Goal: Ask a question: Seek information or help from site administrators or community

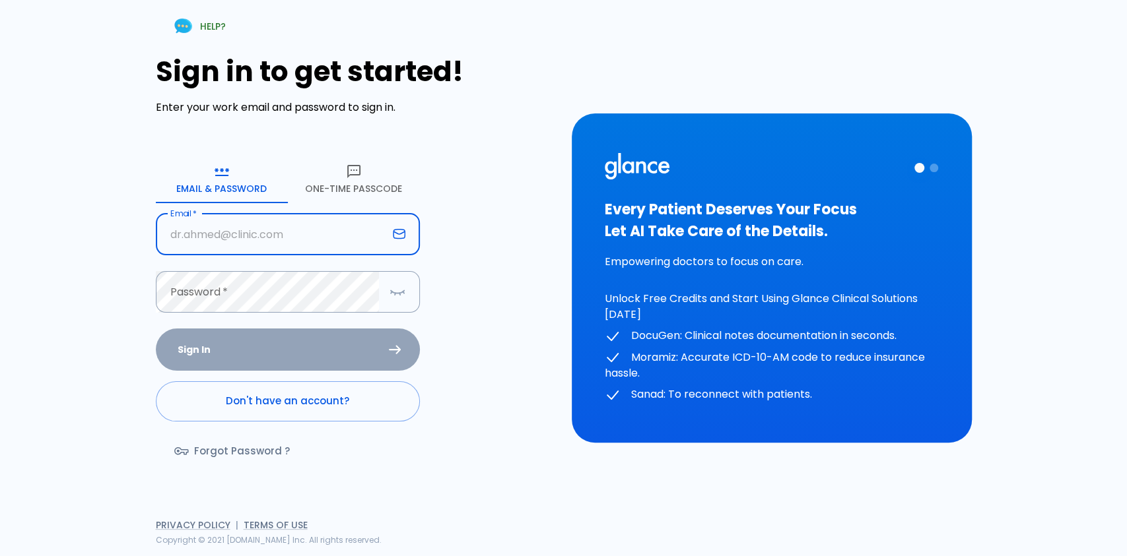
drag, startPoint x: 249, startPoint y: 248, endPoint x: 261, endPoint y: 246, distance: 12.0
click at [249, 248] on input "Email   *" at bounding box center [272, 235] width 232 height 42
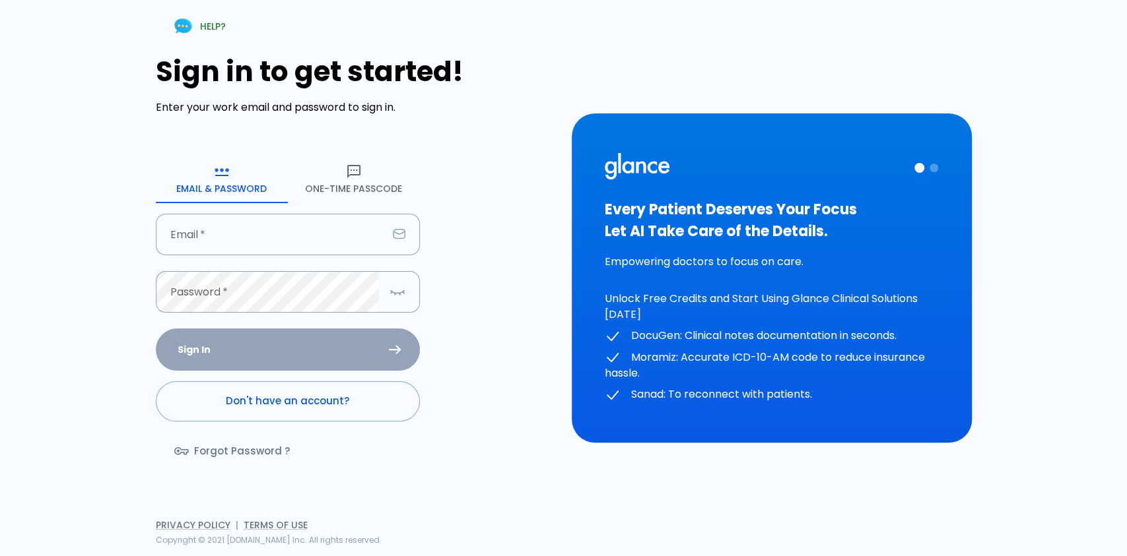
type input "[EMAIL_ADDRESS][DOMAIN_NAME]"
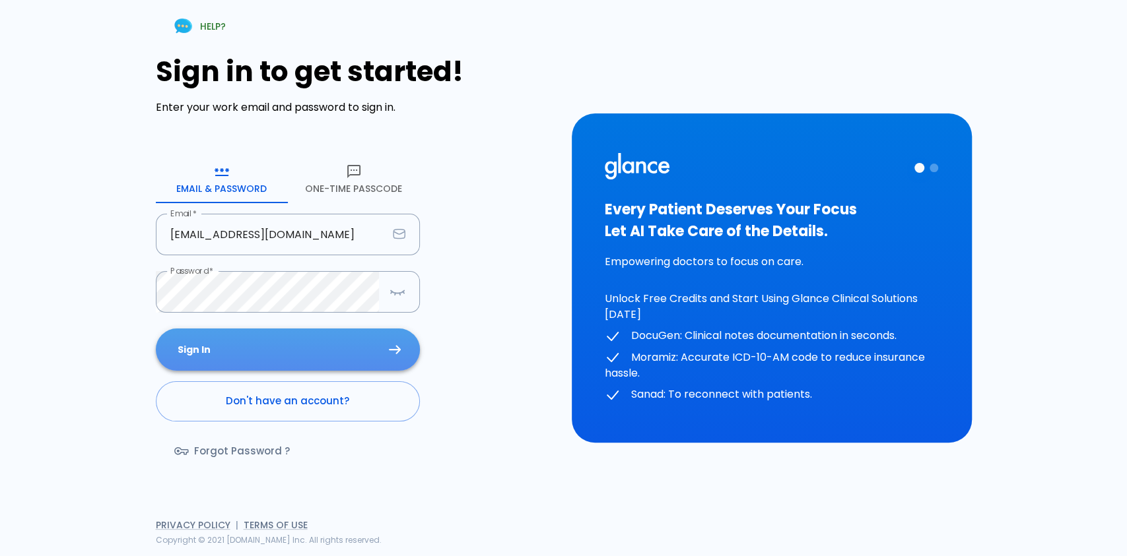
click at [311, 337] on button "Sign In" at bounding box center [288, 350] width 264 height 43
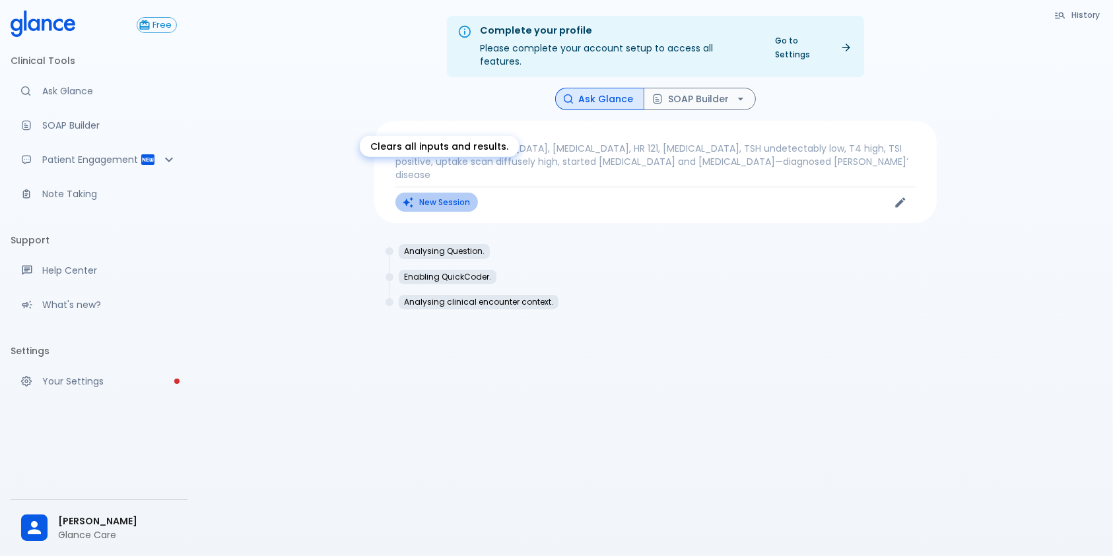
click at [433, 193] on button "New Session" at bounding box center [436, 202] width 83 height 19
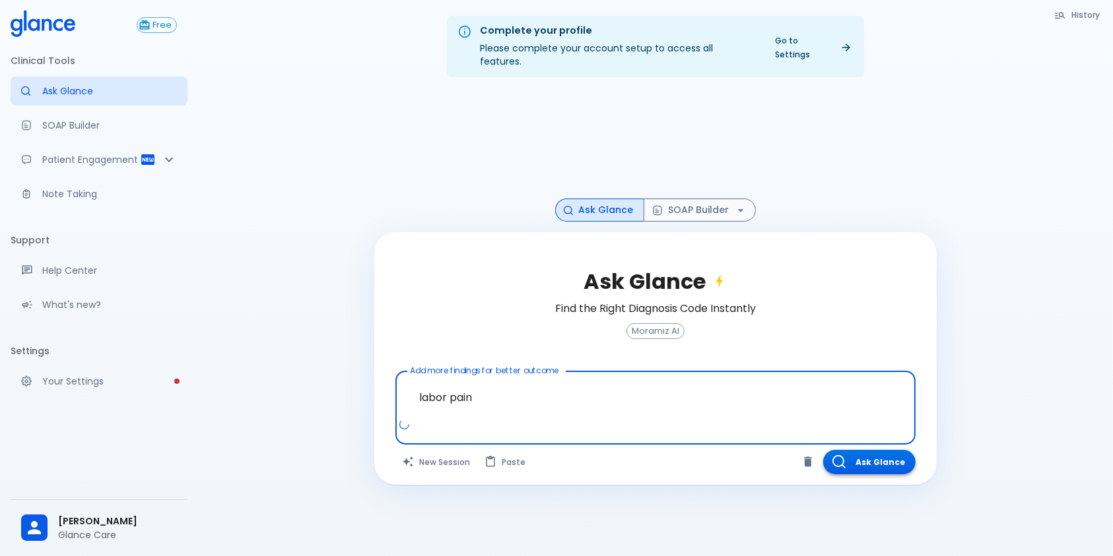
type textarea "labor pain"
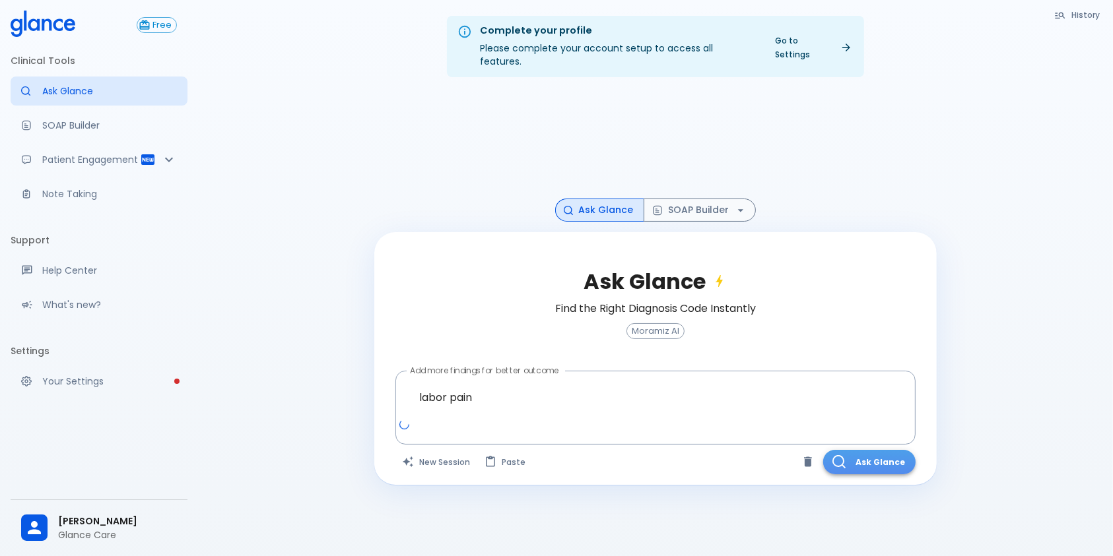
click at [867, 450] on button "Ask Glance" at bounding box center [869, 462] width 92 height 24
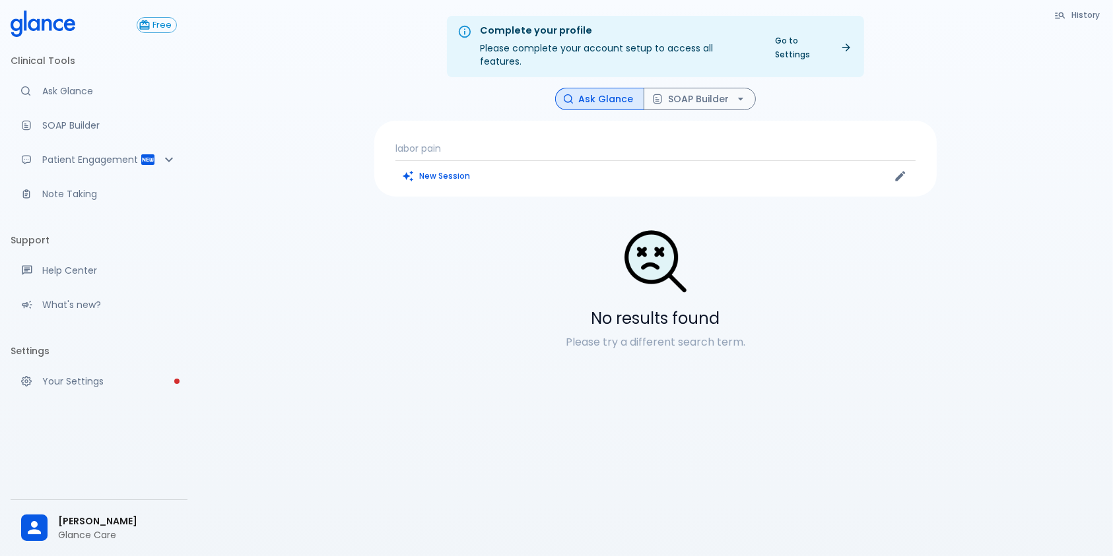
click at [608, 308] on h5 "No results found" at bounding box center [655, 318] width 562 height 21
click at [477, 142] on p "labor pain" at bounding box center [655, 148] width 520 height 13
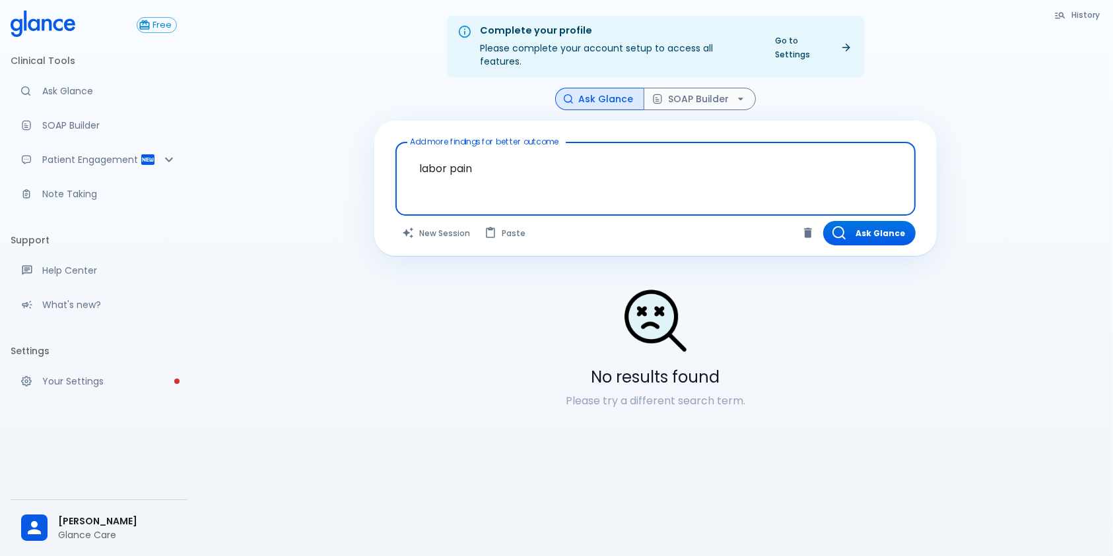
click at [446, 156] on textarea "labor pain" at bounding box center [656, 169] width 502 height 42
click at [567, 163] on textarea "labor pain" at bounding box center [656, 169] width 502 height 42
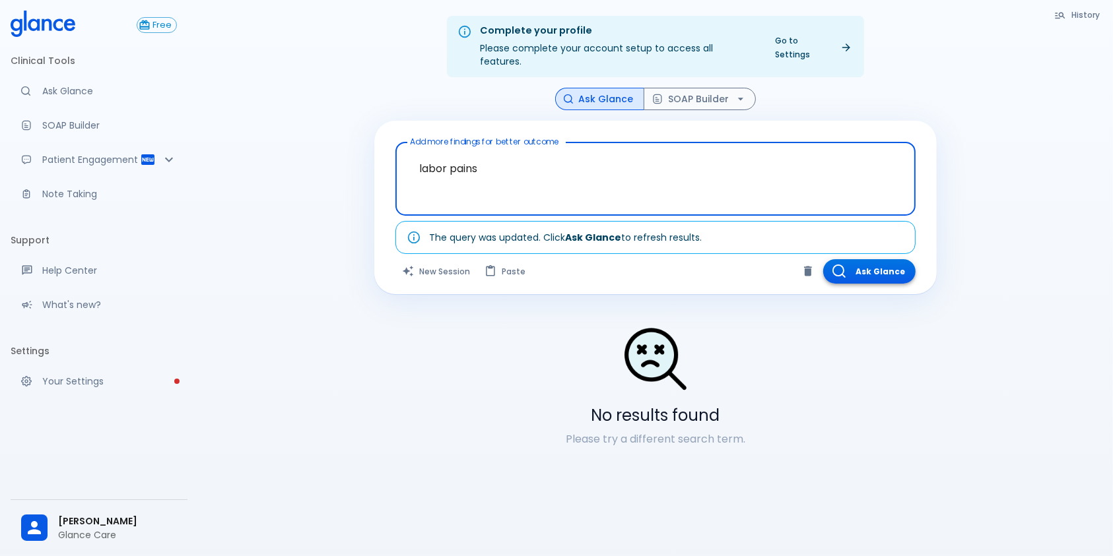
type textarea "labor pains"
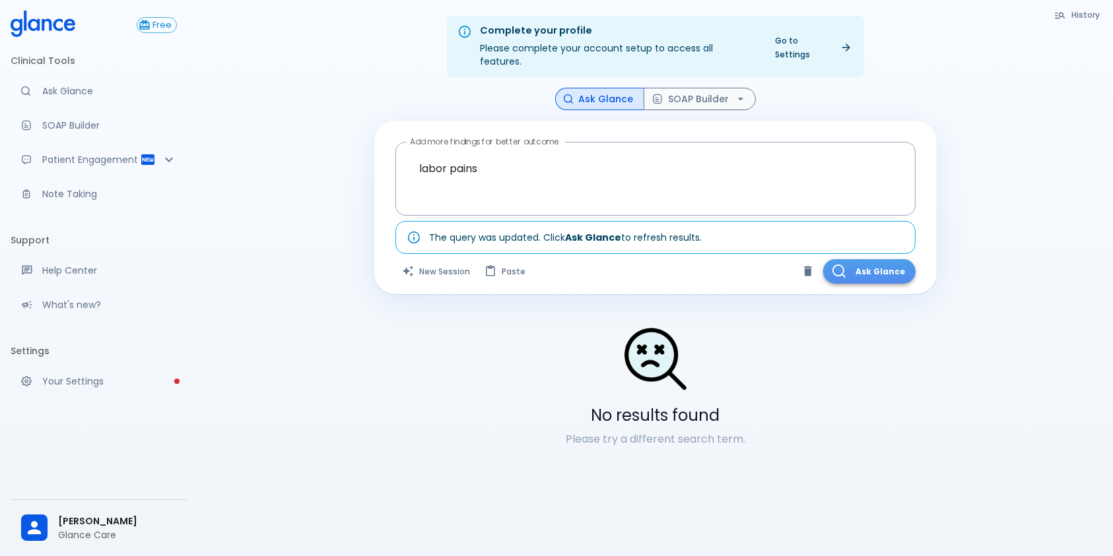
click at [864, 261] on button "Ask Glance" at bounding box center [869, 271] width 92 height 24
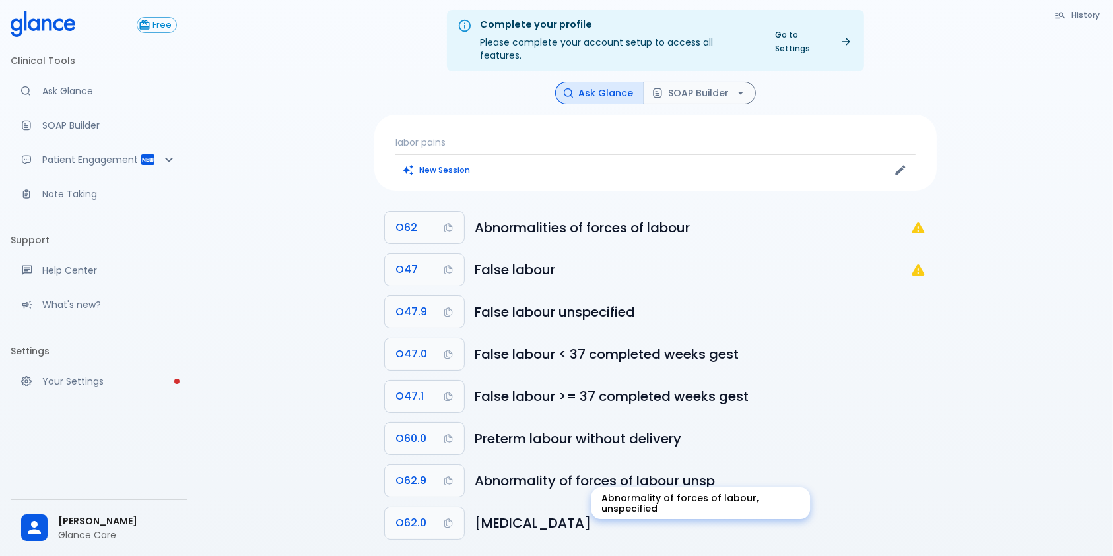
scroll to position [5, 0]
click at [414, 137] on p "labor pains" at bounding box center [655, 143] width 520 height 13
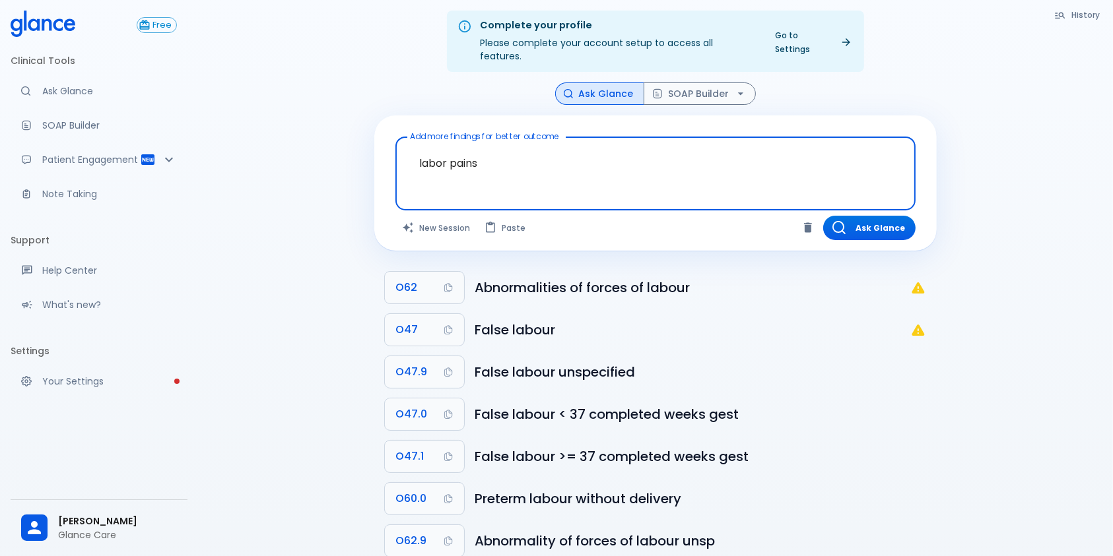
click at [442, 145] on textarea "labor pains" at bounding box center [656, 164] width 502 height 42
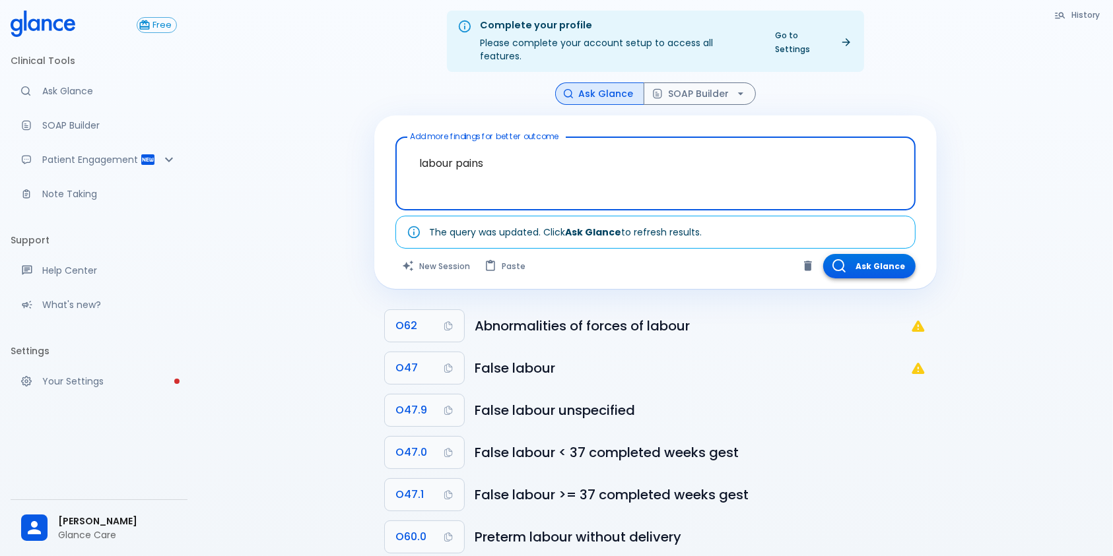
type textarea "labour pains"
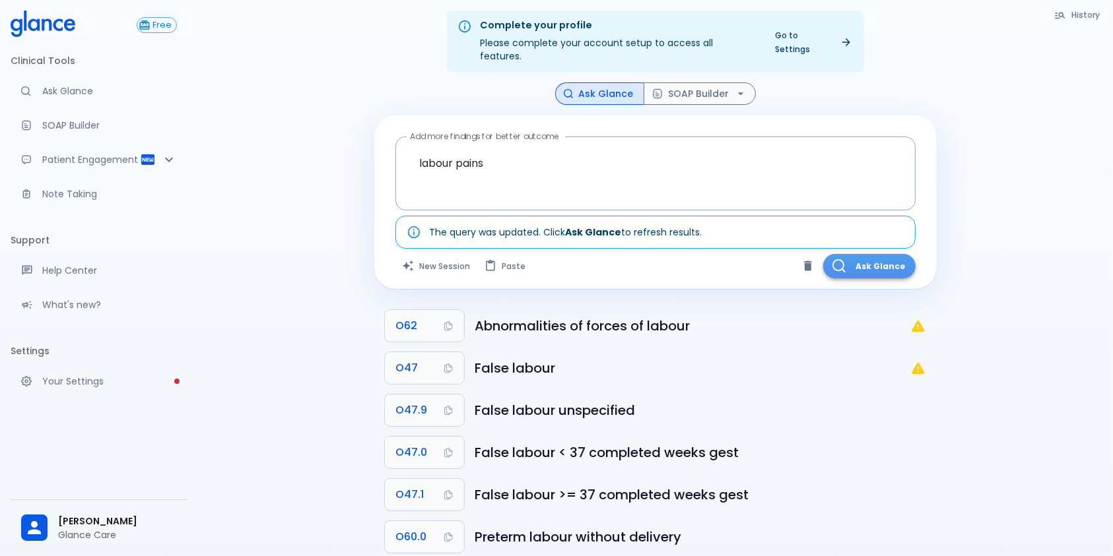
click at [884, 259] on button "Ask Glance" at bounding box center [869, 266] width 92 height 24
